Goal: Navigation & Orientation: Find specific page/section

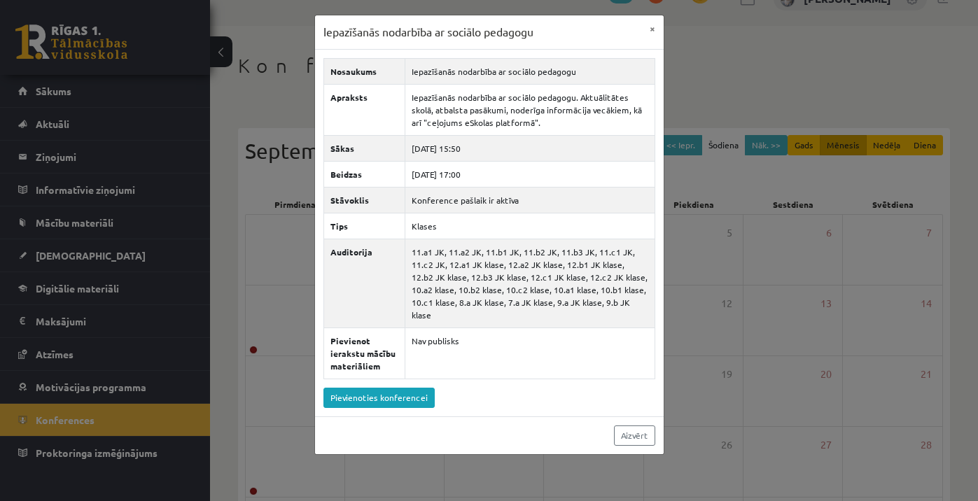
scroll to position [28, 0]
click at [651, 28] on button "×" at bounding box center [653, 28] width 22 height 27
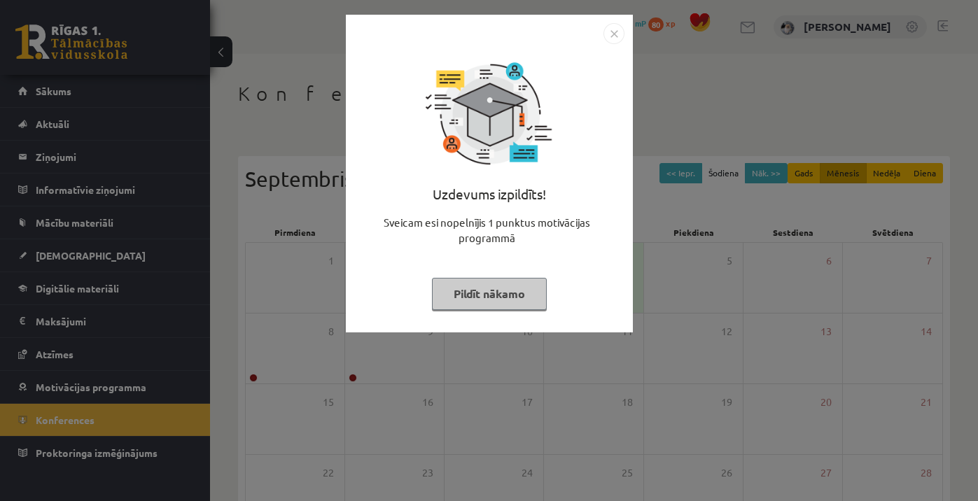
scroll to position [28, 0]
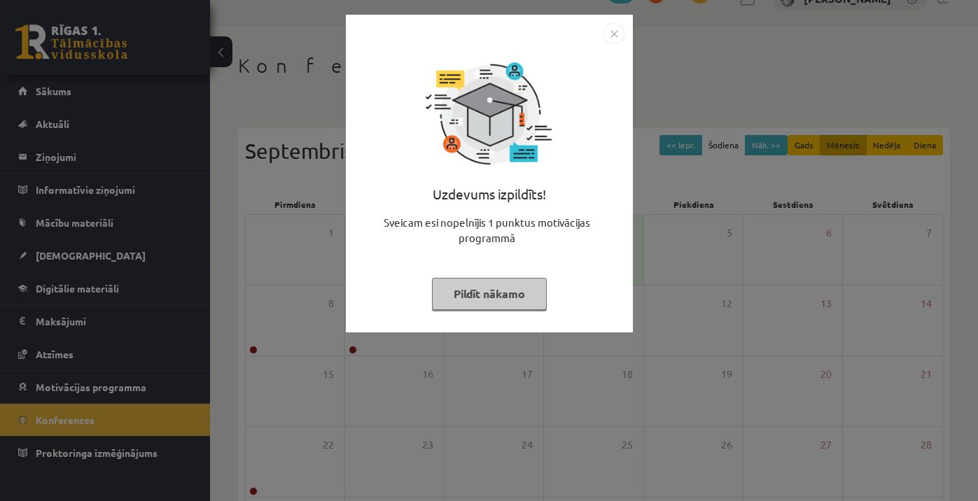
click at [460, 303] on button "Pildīt nākamo" at bounding box center [489, 294] width 115 height 32
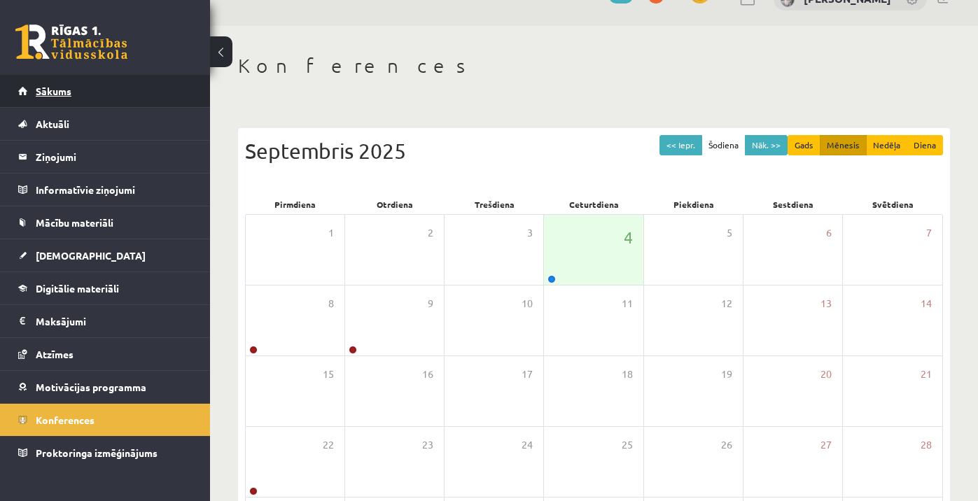
click at [127, 96] on link "Sākums" at bounding box center [105, 91] width 174 height 32
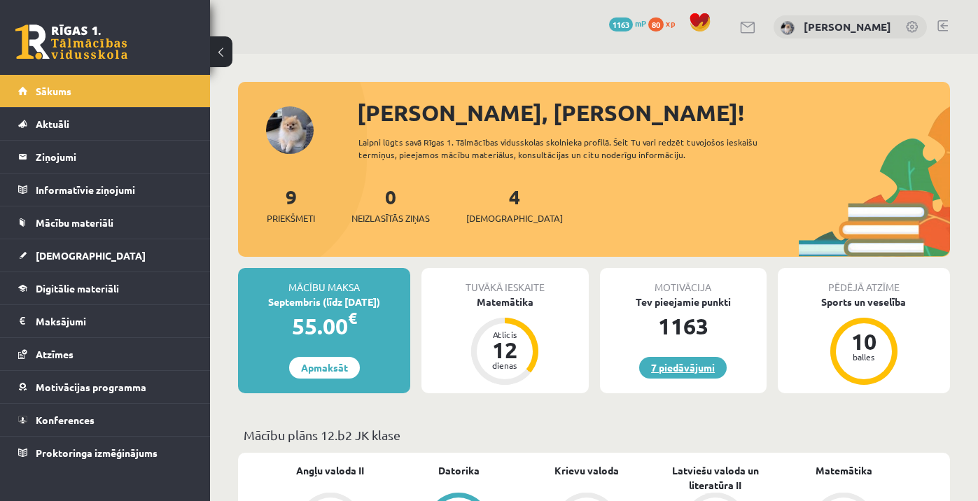
click at [665, 369] on link "7 piedāvājumi" at bounding box center [683, 368] width 88 height 22
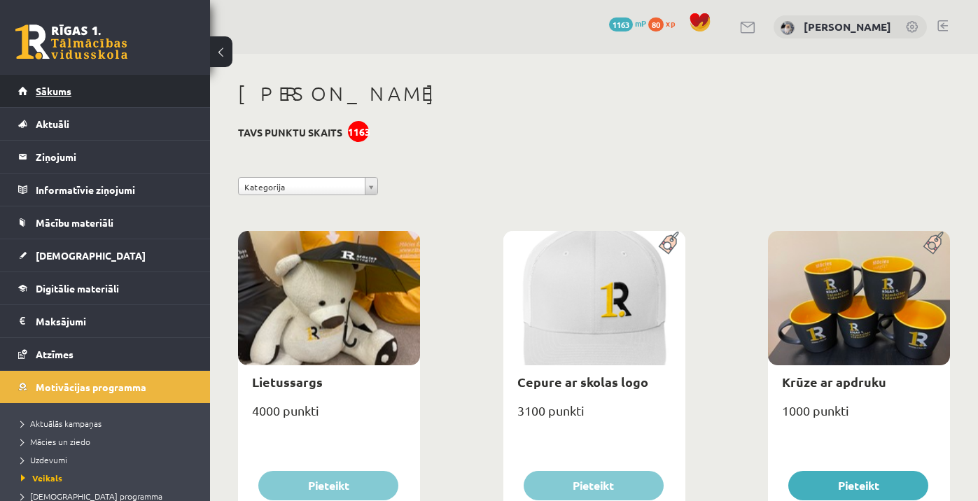
click at [113, 88] on link "Sākums" at bounding box center [105, 91] width 174 height 32
